Goal: Information Seeking & Learning: Learn about a topic

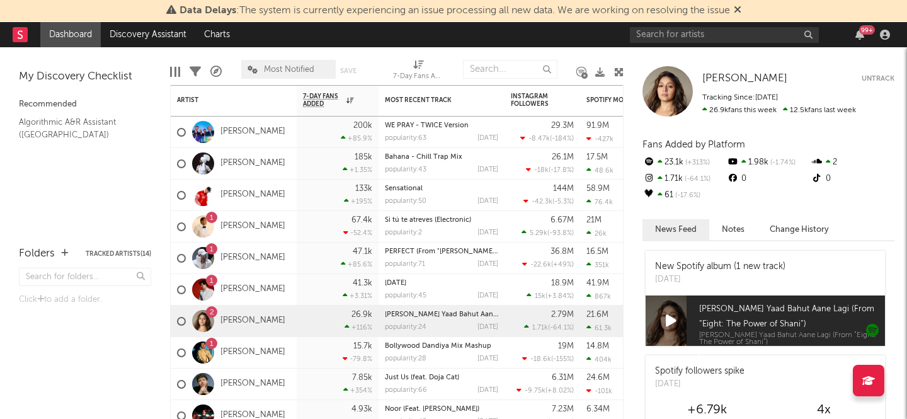
click at [741, 9] on icon at bounding box center [738, 9] width 8 height 10
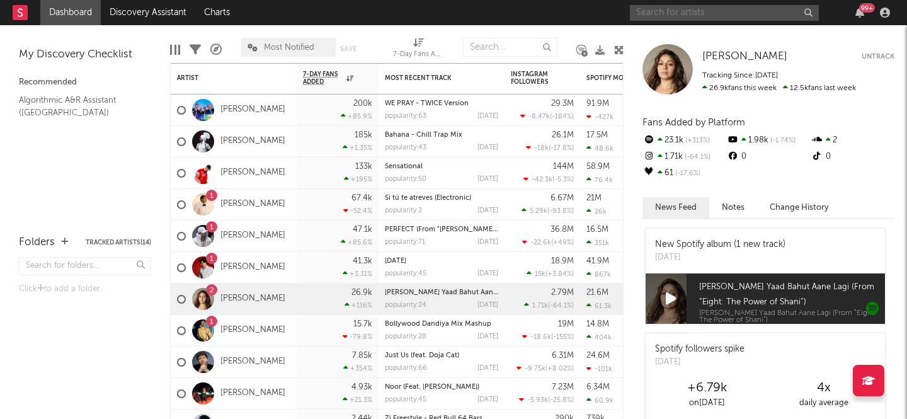
click at [729, 10] on input "text" at bounding box center [724, 13] width 189 height 16
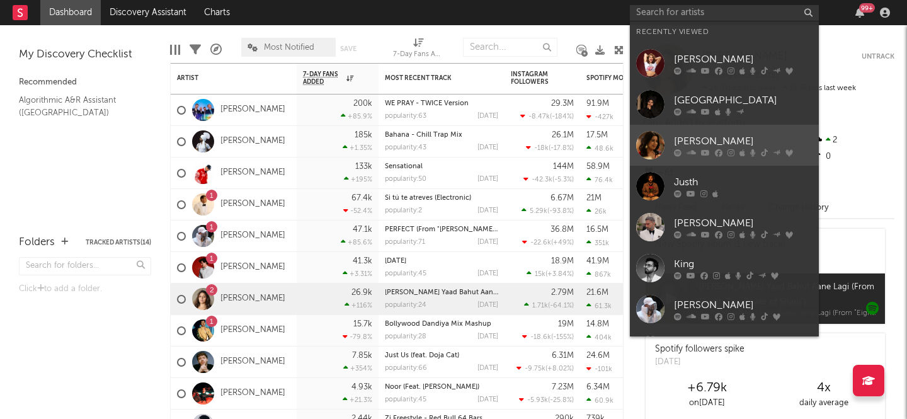
click at [693, 140] on div "[PERSON_NAME]" at bounding box center [743, 141] width 139 height 15
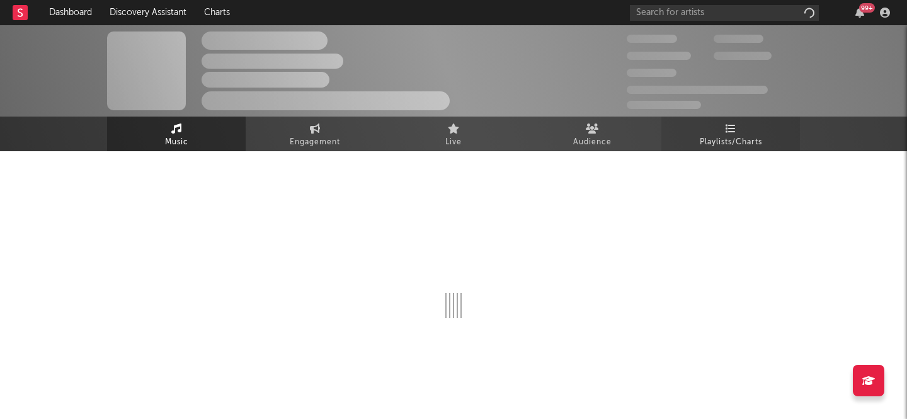
click at [737, 135] on span "Playlists/Charts" at bounding box center [731, 142] width 62 height 15
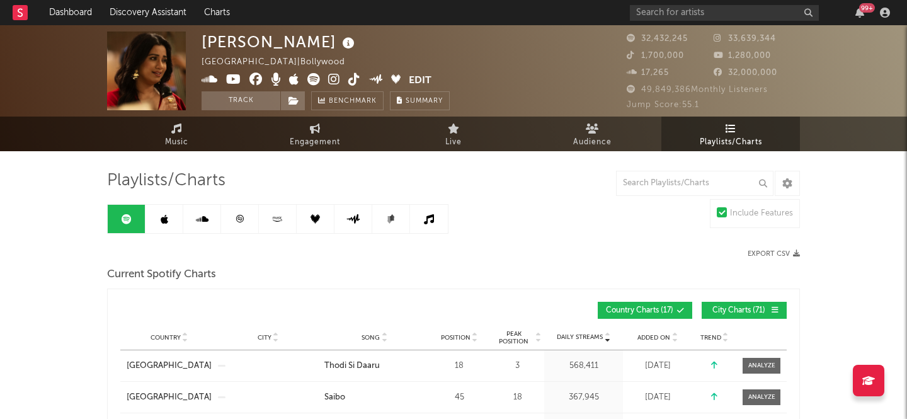
click at [235, 219] on icon at bounding box center [239, 218] width 9 height 9
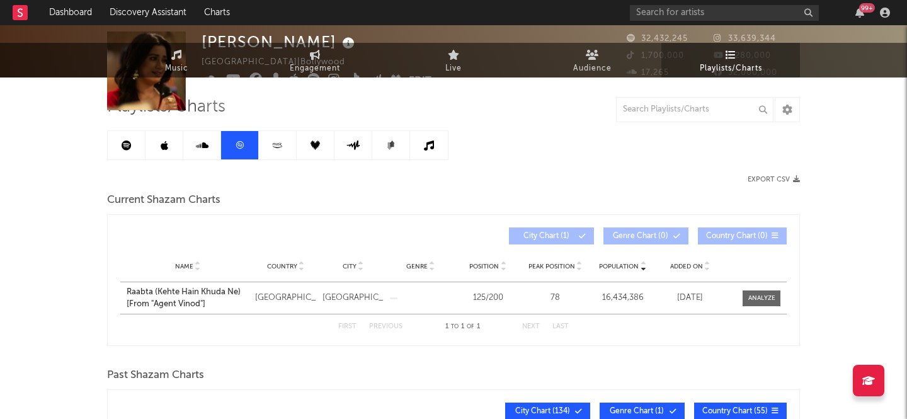
scroll to position [103, 0]
